Goal: Task Accomplishment & Management: Manage account settings

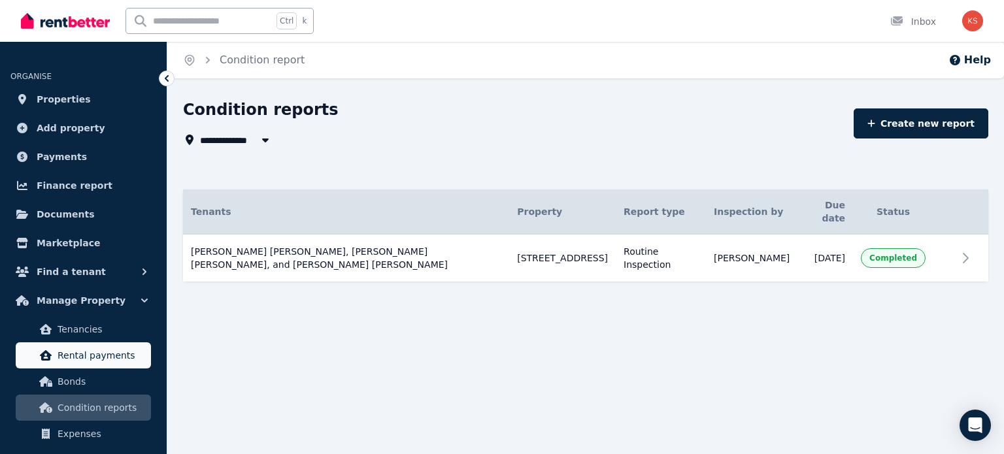
click at [59, 353] on span "Rental payments" at bounding box center [101, 356] width 88 height 16
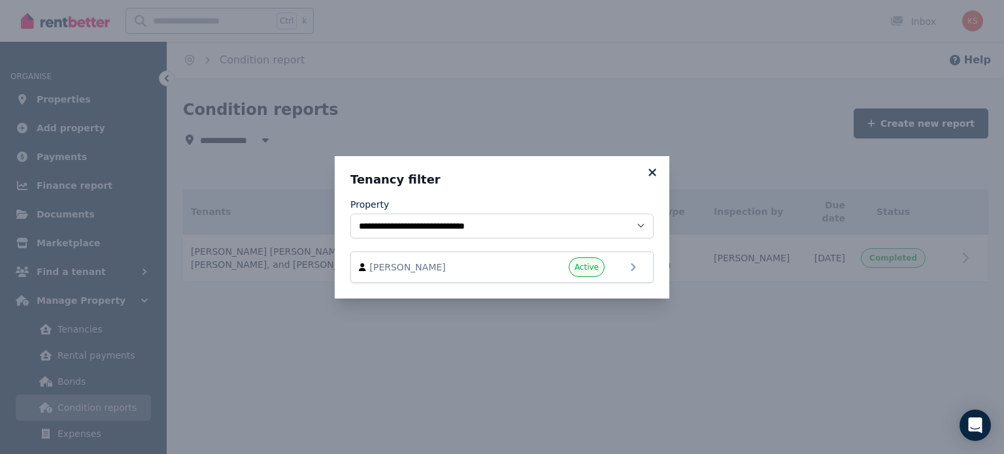
click at [656, 172] on icon at bounding box center [652, 173] width 13 height 12
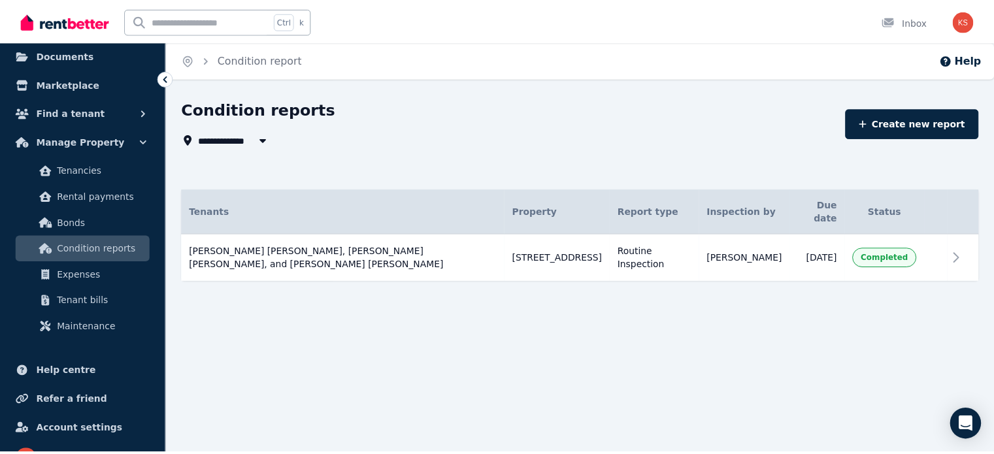
scroll to position [183, 0]
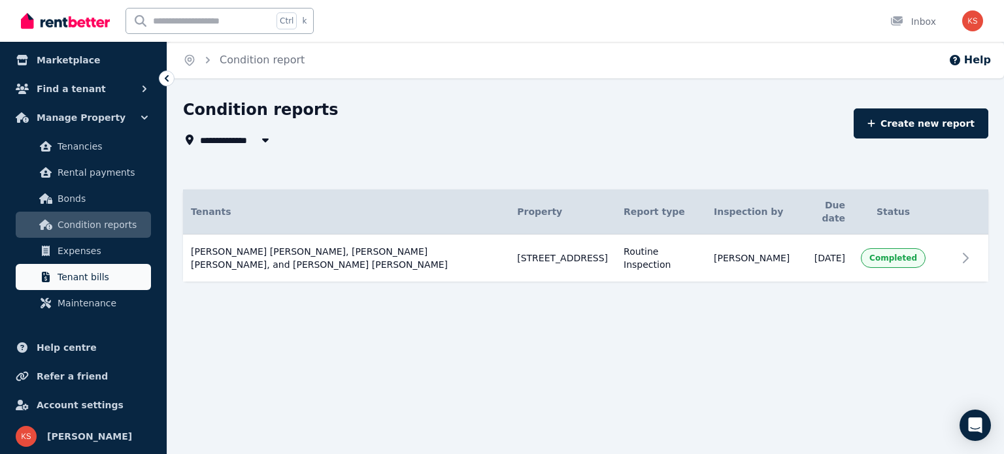
click at [91, 281] on span "Tenant bills" at bounding box center [101, 277] width 88 height 16
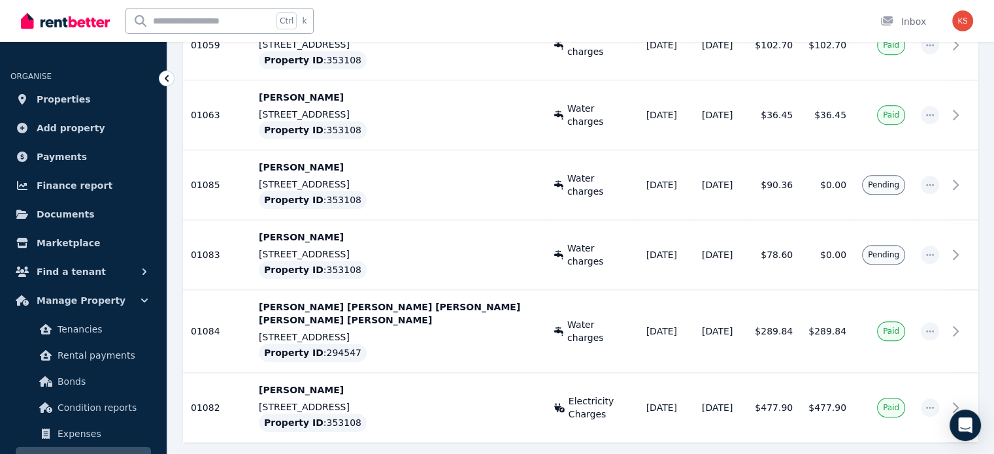
scroll to position [1134, 0]
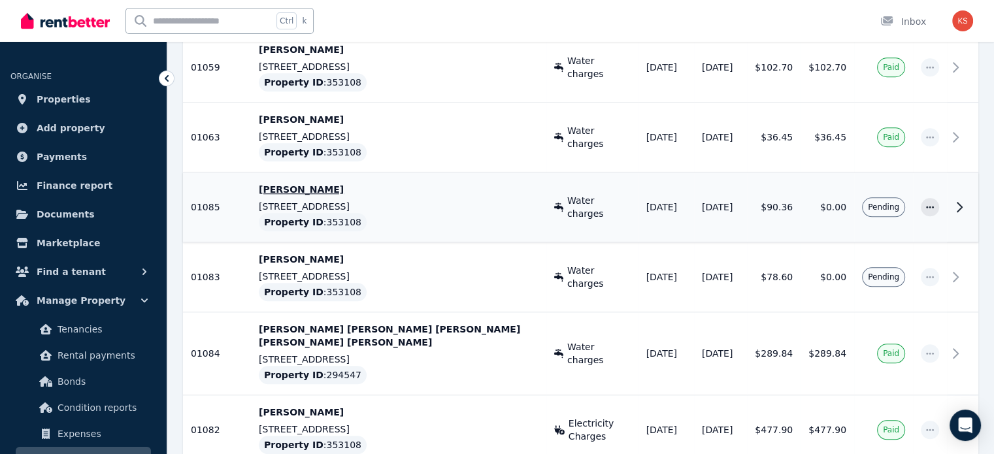
click at [883, 202] on span "Pending" at bounding box center [883, 207] width 31 height 10
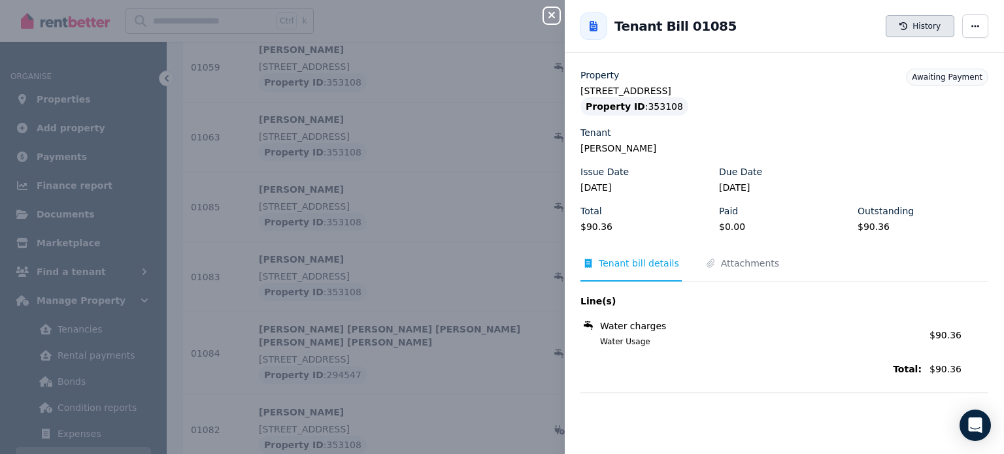
click at [933, 27] on button "History" at bounding box center [919, 26] width 69 height 22
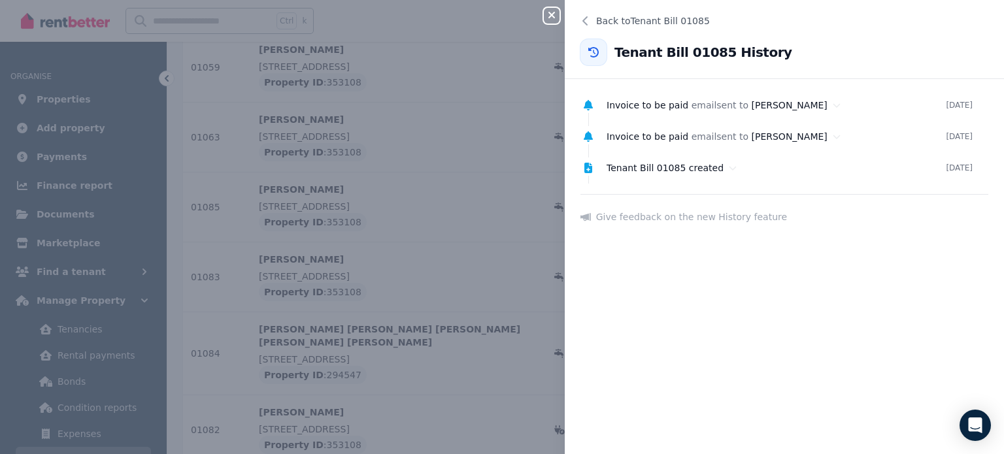
click at [559, 15] on icon "button" at bounding box center [552, 15] width 16 height 10
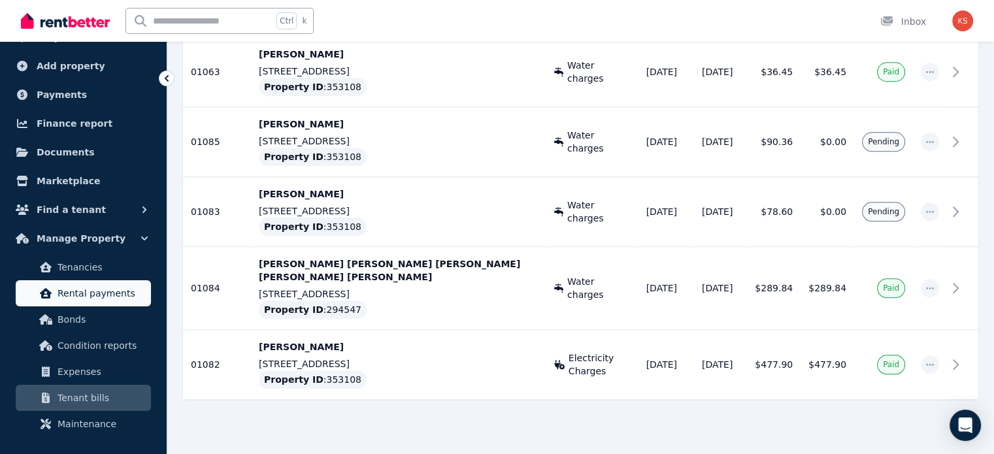
scroll to position [131, 0]
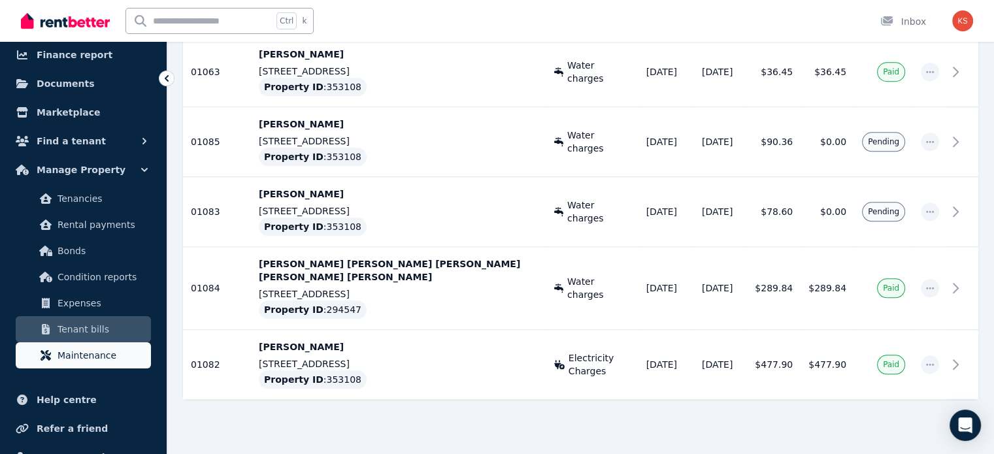
click at [102, 352] on span "Maintenance" at bounding box center [101, 356] width 88 height 16
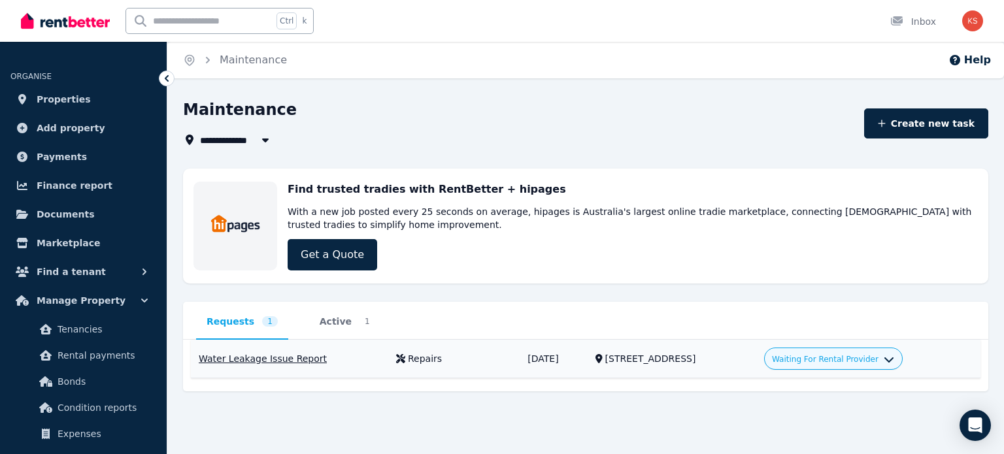
click at [312, 353] on div "Water Leakage Issue Report" at bounding box center [290, 358] width 182 height 13
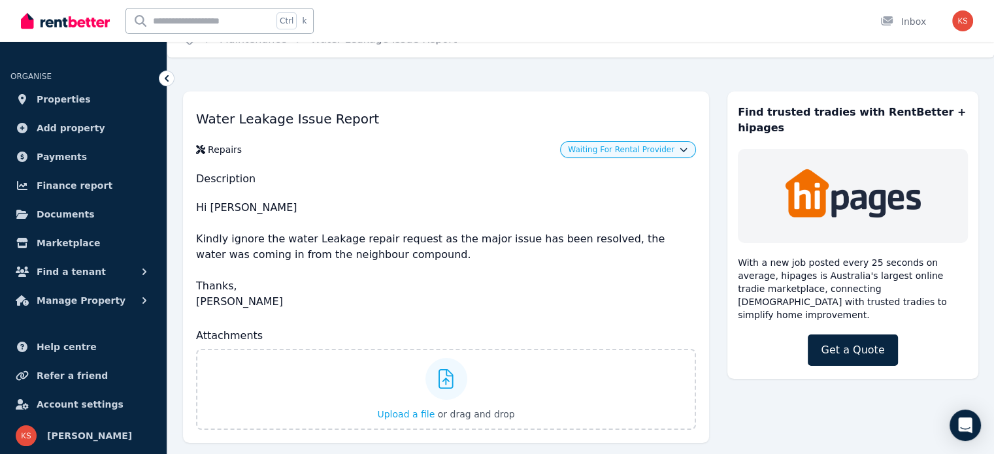
scroll to position [32, 0]
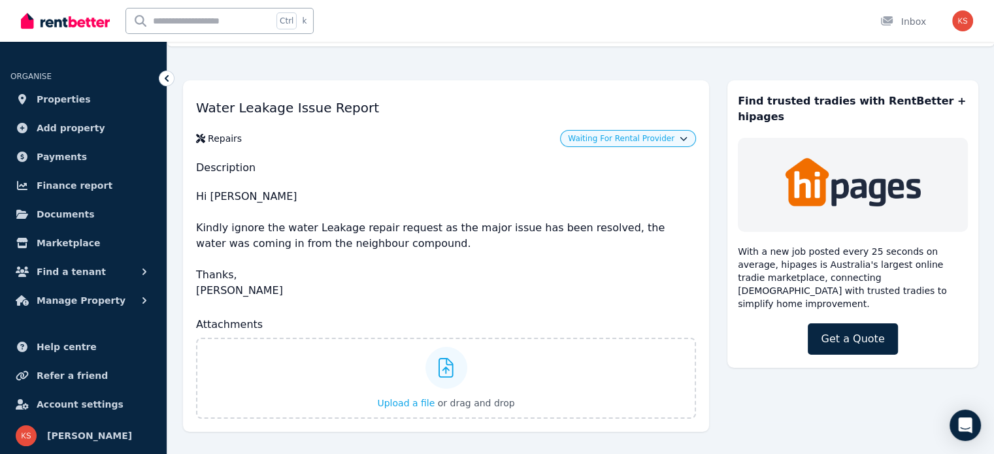
click at [682, 140] on icon "button" at bounding box center [683, 137] width 8 height 8
click at [654, 162] on link "Approve" at bounding box center [627, 166] width 125 height 24
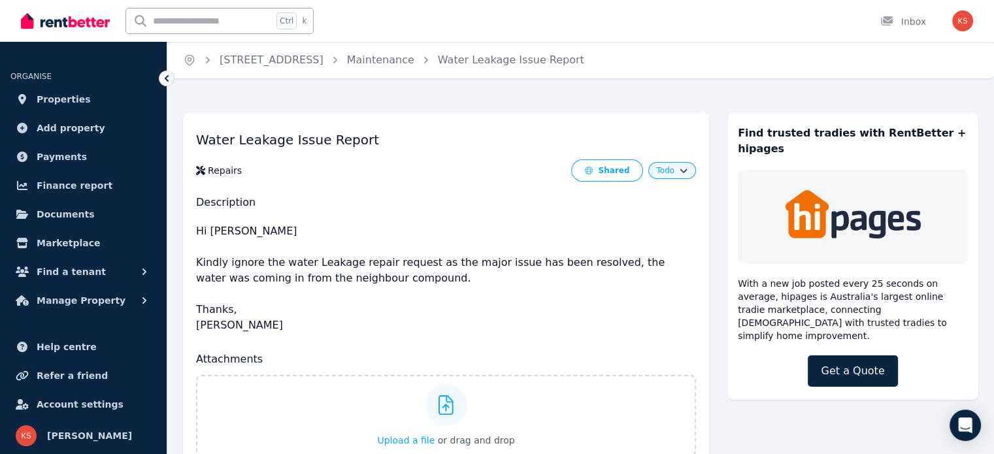
click at [677, 165] on button "Todo" at bounding box center [671, 170] width 31 height 10
click at [587, 242] on link "Complete" at bounding box center [627, 245] width 125 height 24
click at [168, 81] on icon at bounding box center [167, 78] width 4 height 7
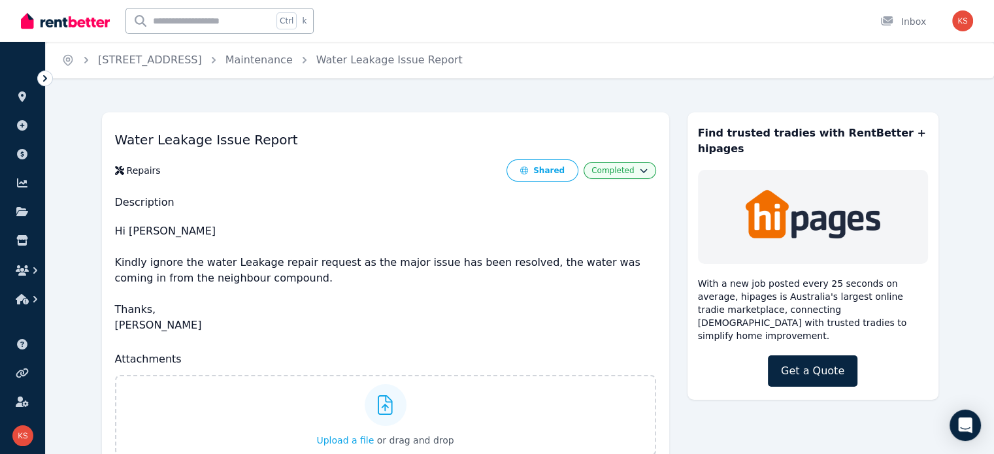
click at [42, 78] on icon at bounding box center [45, 78] width 13 height 13
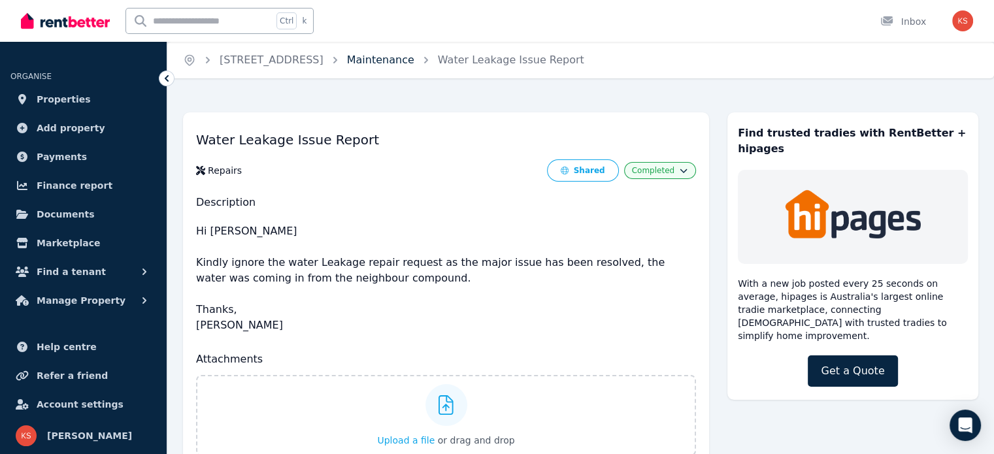
click at [406, 60] on link "Maintenance" at bounding box center [380, 60] width 67 height 12
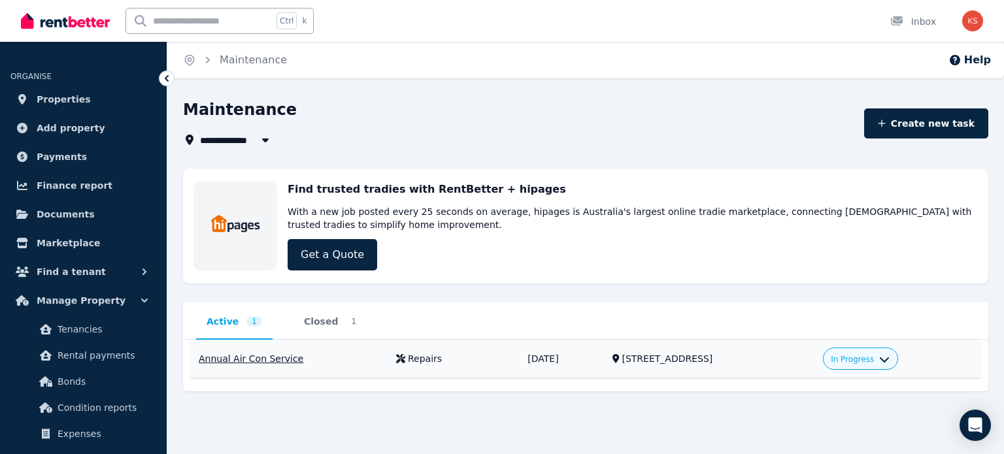
click at [247, 362] on div "Annual Air Con Service" at bounding box center [290, 358] width 182 height 13
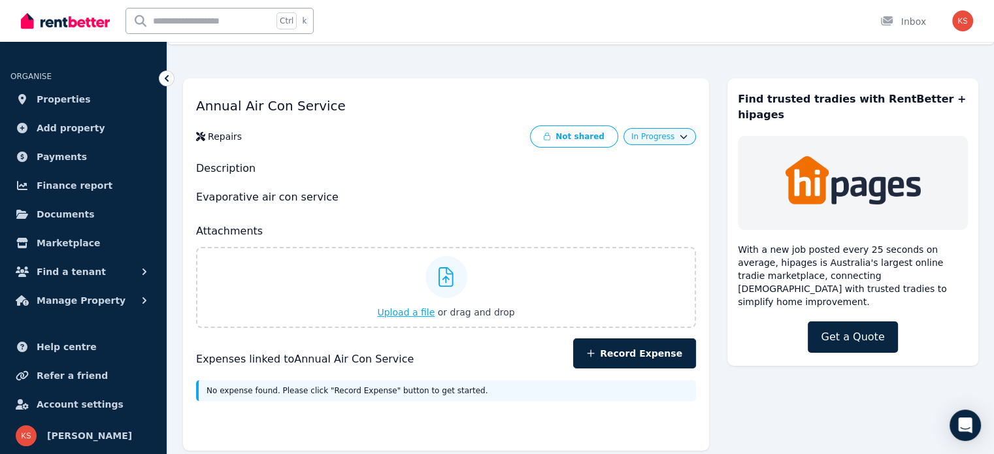
scroll to position [53, 0]
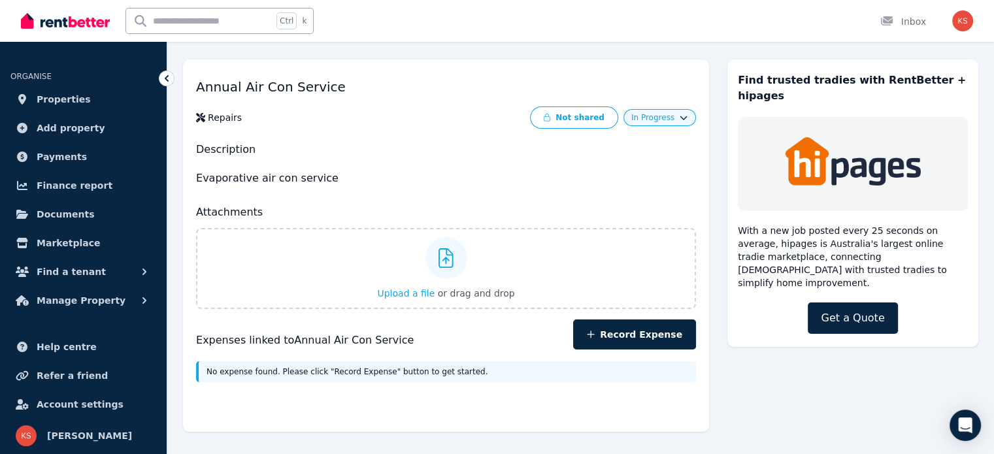
click at [664, 114] on span "In Progress" at bounding box center [652, 117] width 43 height 10
click at [615, 182] on link "Complete" at bounding box center [627, 192] width 125 height 24
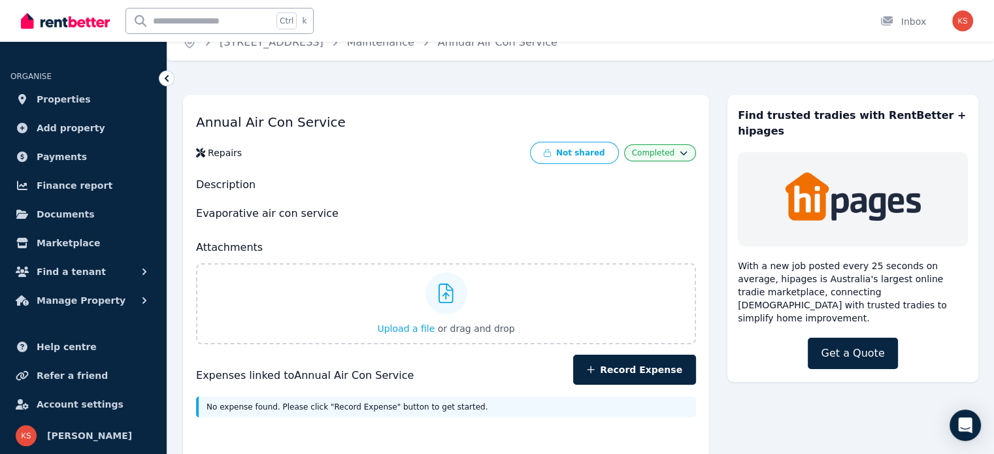
scroll to position [0, 0]
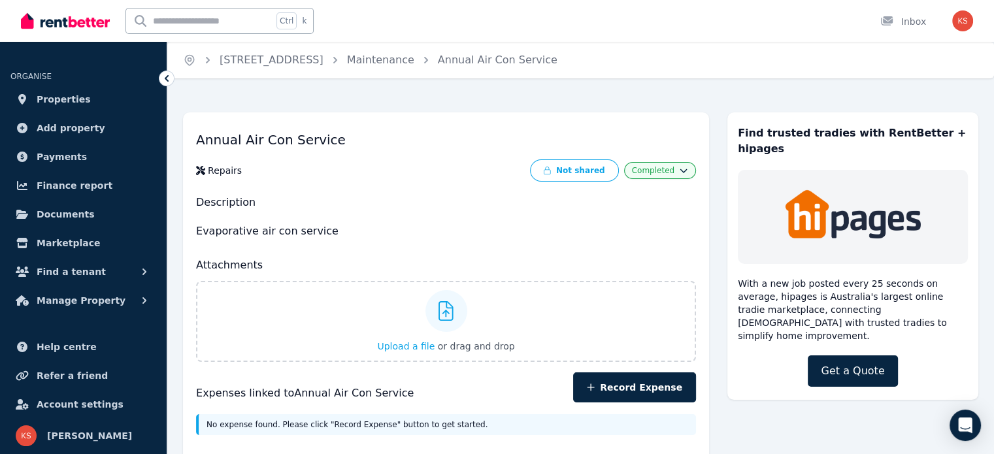
click at [441, 68] on ol "Home [STREET_ADDRESS][GEOGRAPHIC_DATA] Maintenance Annual Air Con Service" at bounding box center [370, 60] width 406 height 37
click at [414, 64] on link "Maintenance" at bounding box center [380, 60] width 67 height 12
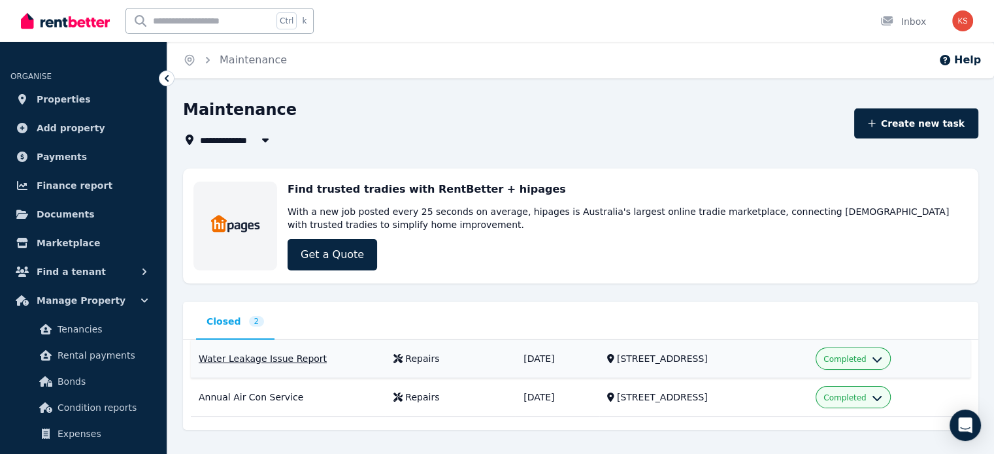
click at [292, 359] on div "Water Leakage Issue Report" at bounding box center [288, 358] width 179 height 13
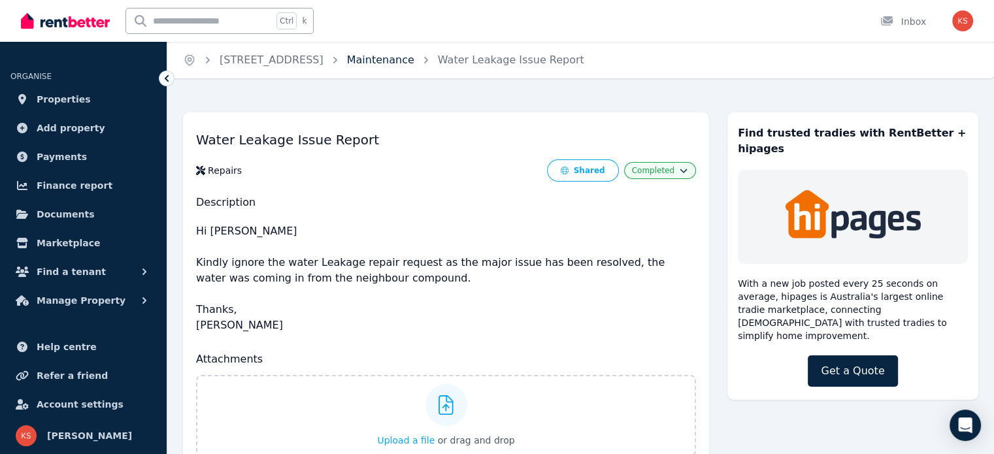
click at [387, 60] on link "Maintenance" at bounding box center [380, 60] width 67 height 12
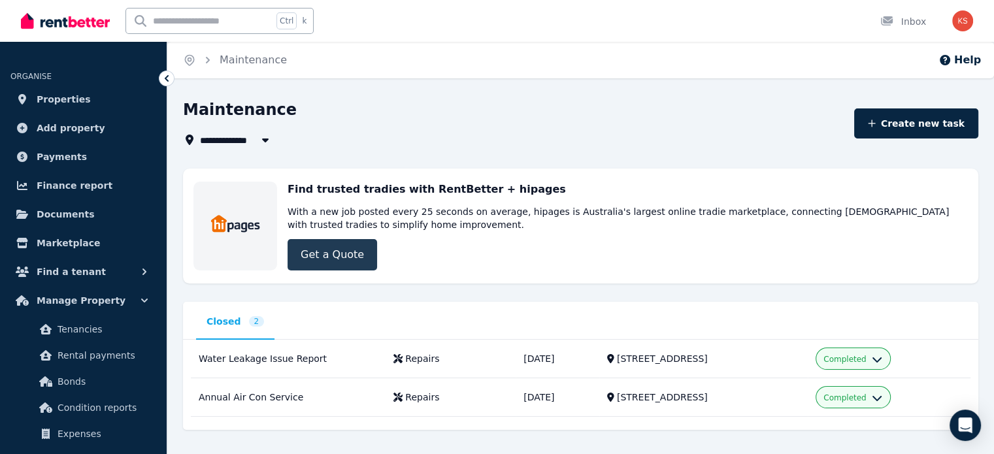
click at [338, 261] on link "Get a Quote" at bounding box center [332, 254] width 90 height 31
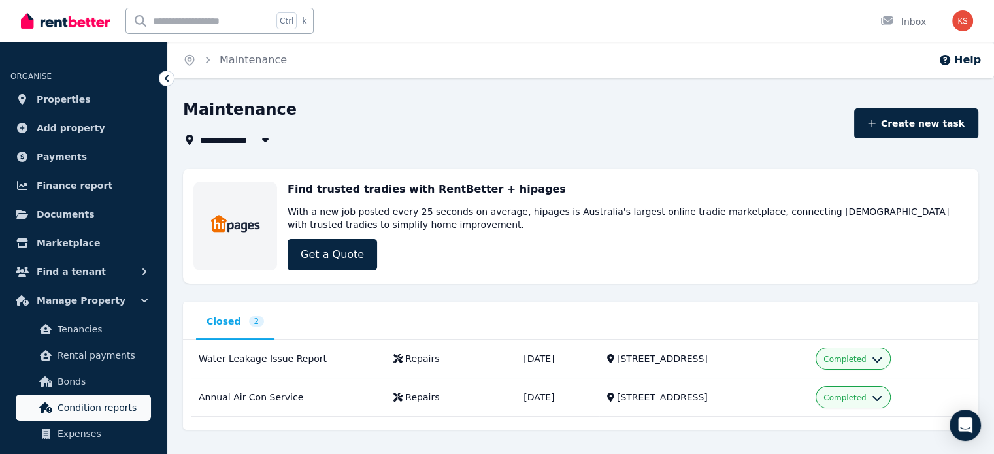
scroll to position [65, 0]
